Goal: Task Accomplishment & Management: Use online tool/utility

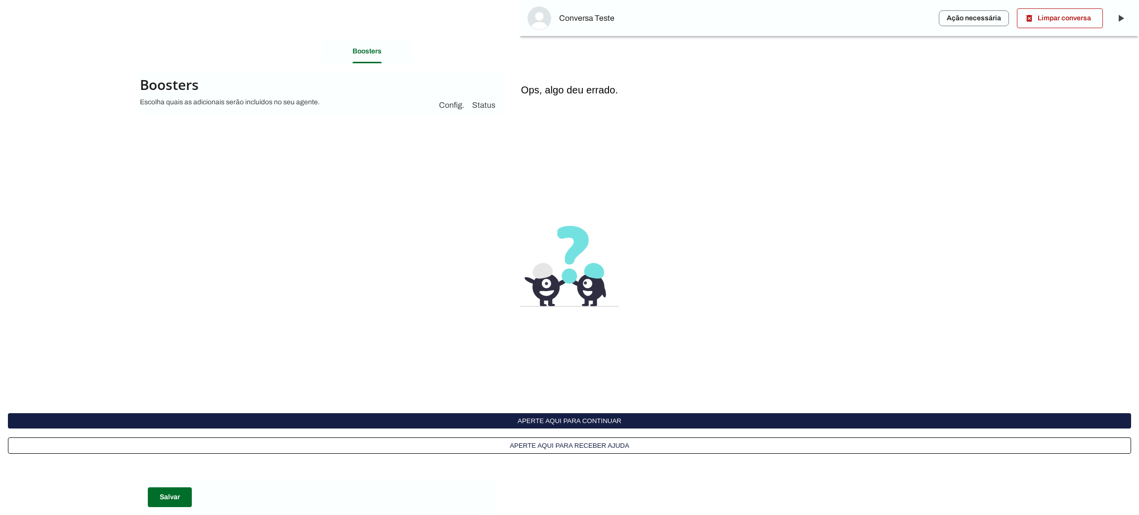
scroll to position [129, 0]
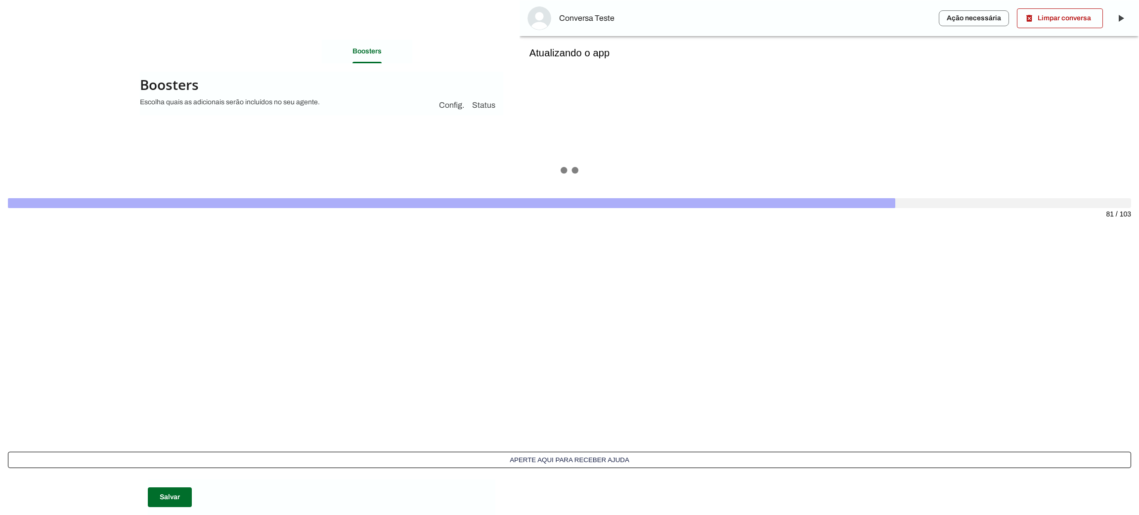
scroll to position [129, 0]
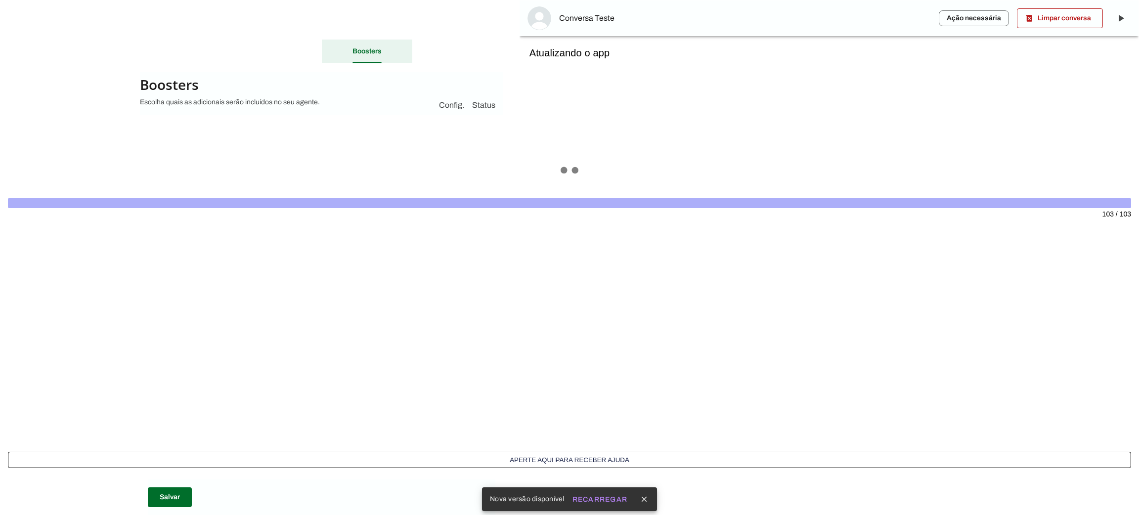
scroll to position [129, 0]
click at [0, 0] on slot "Recarregar" at bounding box center [0, 0] width 0 height 0
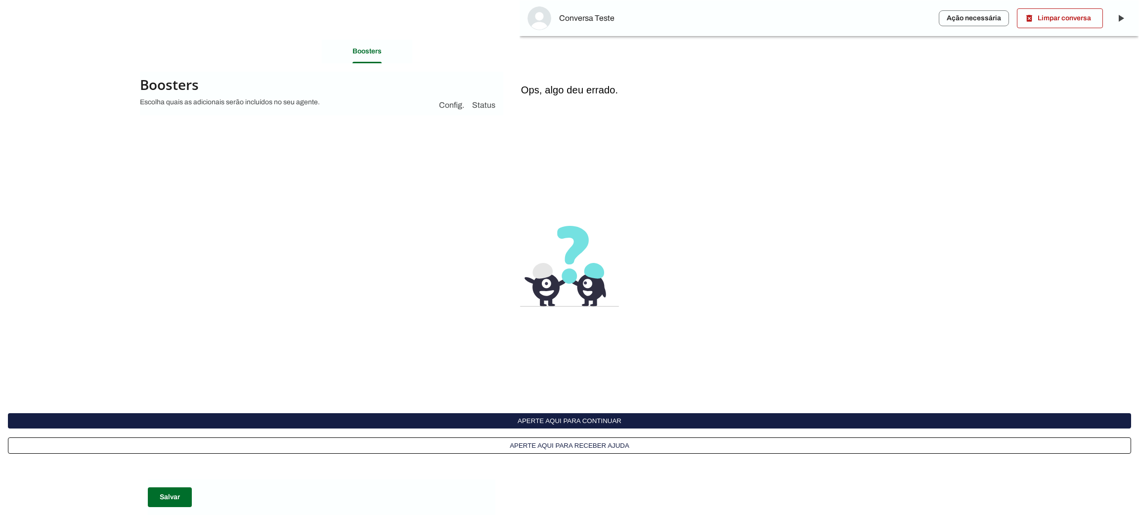
scroll to position [129, 0]
click at [606, 452] on button "Aperte aqui para receber ajuda" at bounding box center [569, 445] width 1123 height 16
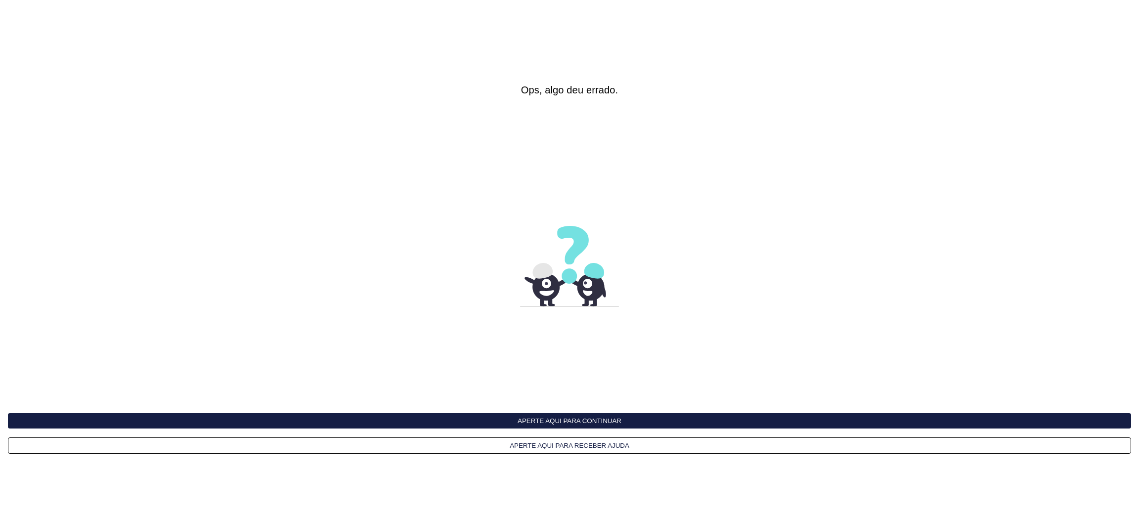
click at [580, 424] on button "Aperte aqui para continuar" at bounding box center [569, 420] width 1123 height 15
click at [561, 423] on button "Aperte aqui para continuar" at bounding box center [569, 420] width 1123 height 15
click at [563, 423] on button "Aperte aqui para continuar" at bounding box center [569, 420] width 1123 height 15
click at [570, 90] on h6 "Ops, algo deu errado." at bounding box center [569, 90] width 1123 height 12
click at [560, 421] on button "Aperte aqui para continuar" at bounding box center [569, 420] width 1123 height 15
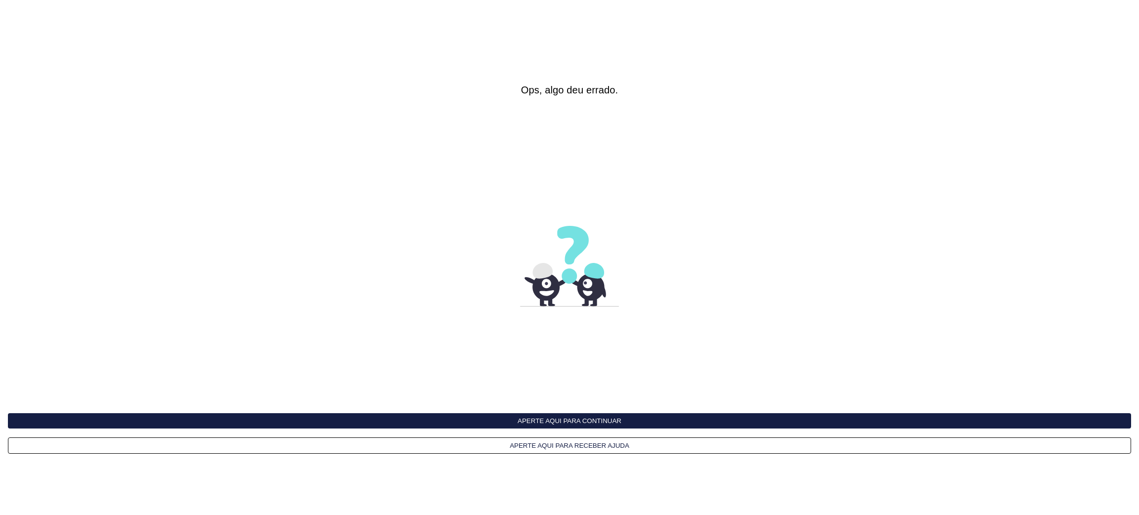
click at [560, 421] on button "Aperte aqui para continuar" at bounding box center [569, 420] width 1123 height 15
